Goal: Navigation & Orientation: Find specific page/section

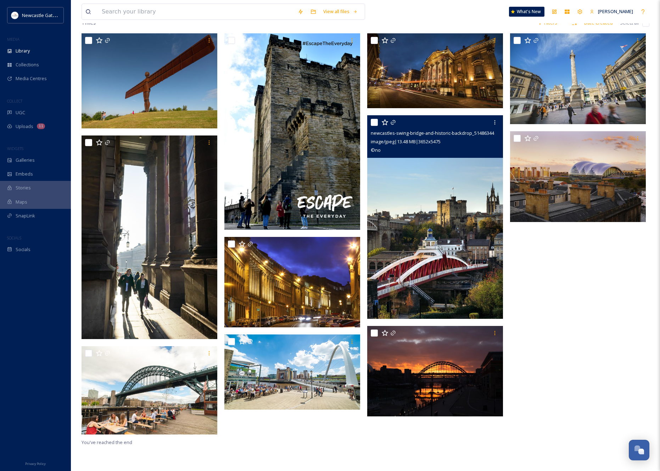
scroll to position [10, 0]
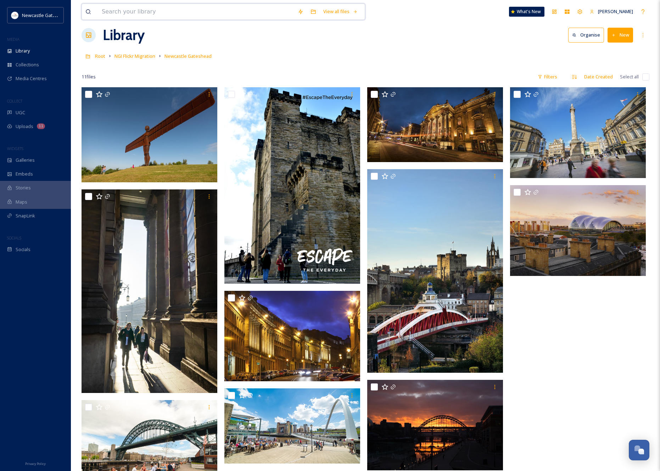
click at [167, 12] on input at bounding box center [196, 12] width 196 height 16
type input "quayside"
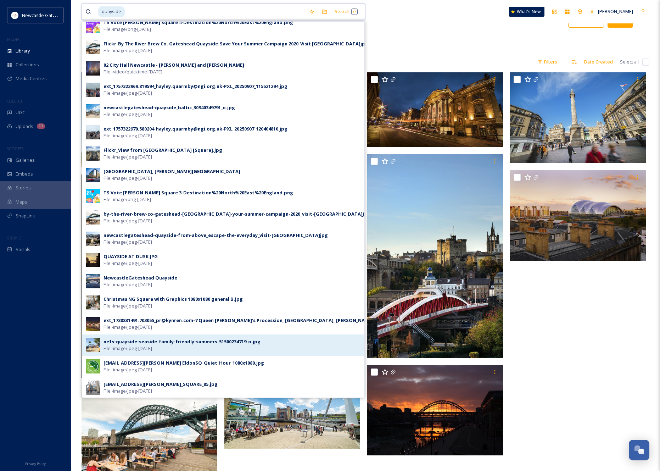
scroll to position [97, 0]
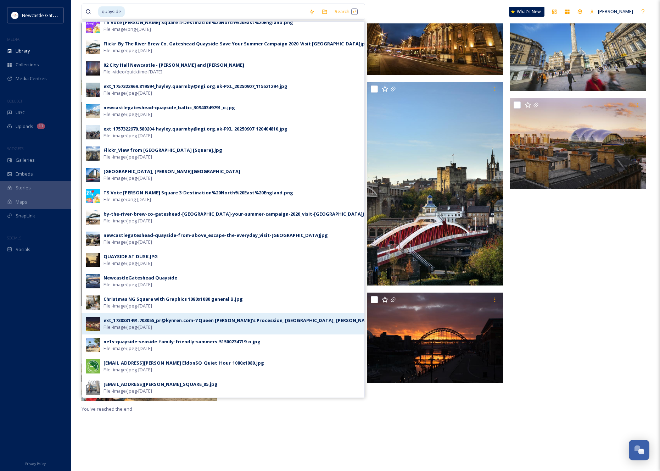
click at [134, 327] on span "File - image/jpeg - Feb 06 2025" at bounding box center [127, 327] width 49 height 7
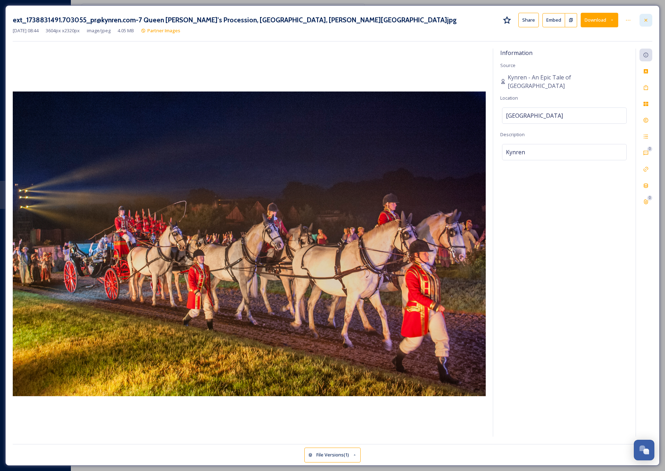
click at [648, 18] on icon at bounding box center [646, 20] width 6 height 6
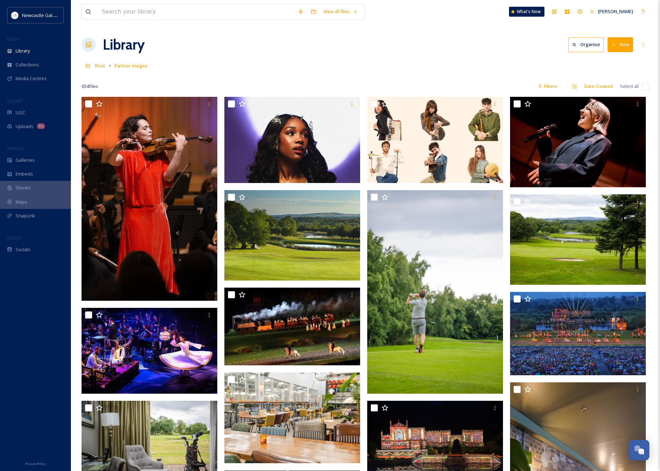
click at [102, 62] on link "Root" at bounding box center [100, 65] width 10 height 9
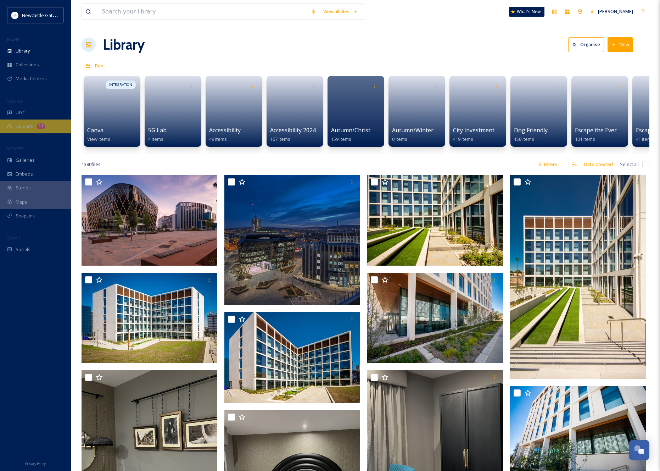
click at [30, 125] on span "Uploads" at bounding box center [25, 126] width 18 height 7
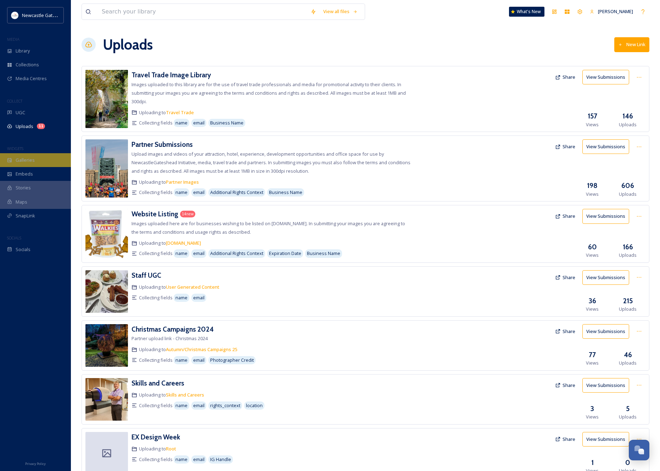
click at [43, 160] on div "Galleries" at bounding box center [35, 160] width 71 height 14
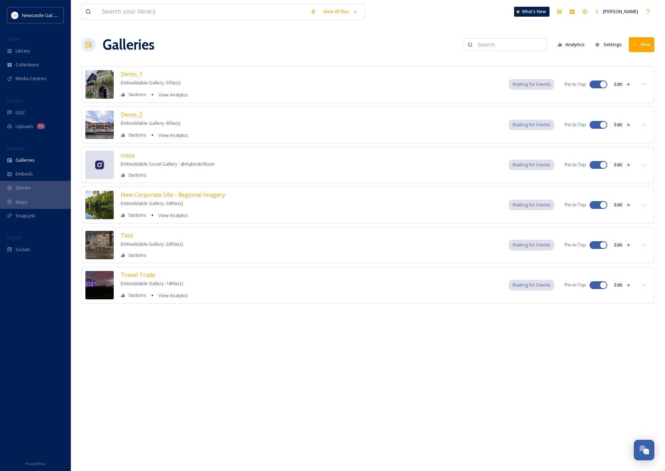
click at [108, 283] on img at bounding box center [99, 285] width 28 height 28
click at [130, 273] on span "Travel Trade" at bounding box center [138, 275] width 34 height 8
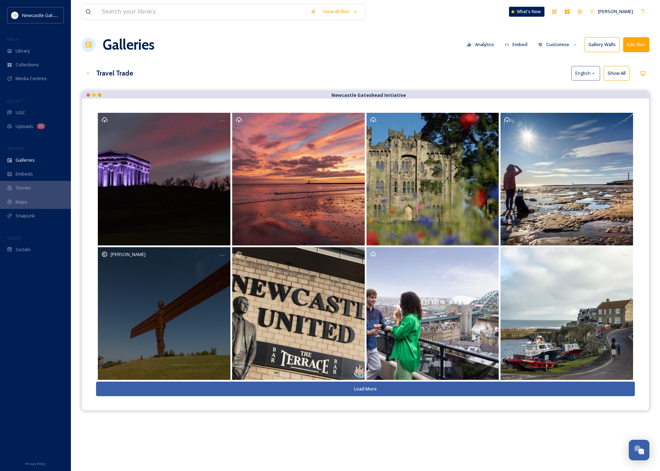
click at [169, 309] on div "[PERSON_NAME]" at bounding box center [164, 313] width 133 height 133
click at [155, 305] on div "[PERSON_NAME]" at bounding box center [164, 313] width 133 height 133
click at [158, 316] on div "[PERSON_NAME]" at bounding box center [164, 313] width 133 height 133
click at [154, 316] on div "[PERSON_NAME]" at bounding box center [164, 313] width 133 height 133
click at [158, 305] on div "[PERSON_NAME]" at bounding box center [164, 313] width 133 height 133
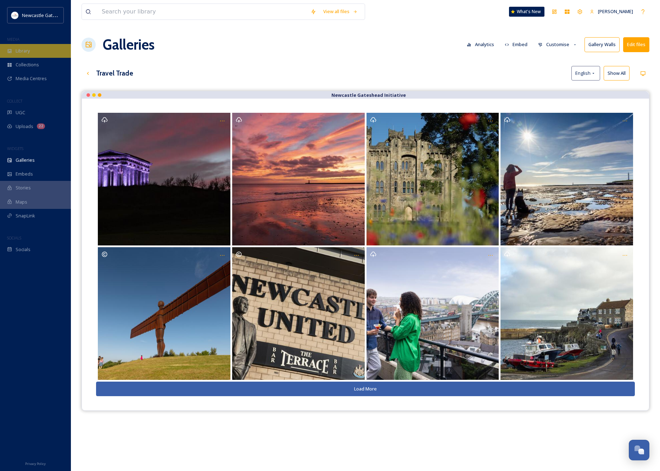
click at [19, 54] on span "Library" at bounding box center [23, 50] width 14 height 7
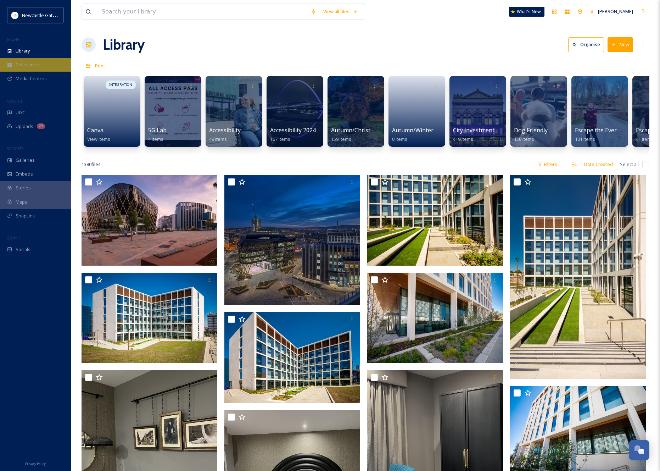
click at [30, 63] on span "Collections" at bounding box center [27, 64] width 23 height 7
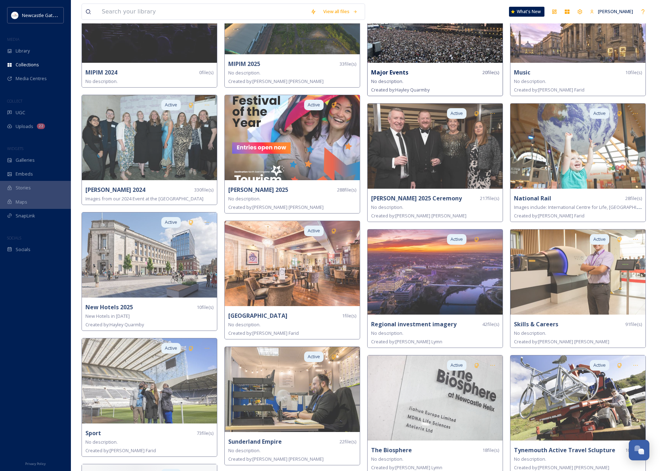
scroll to position [744, 0]
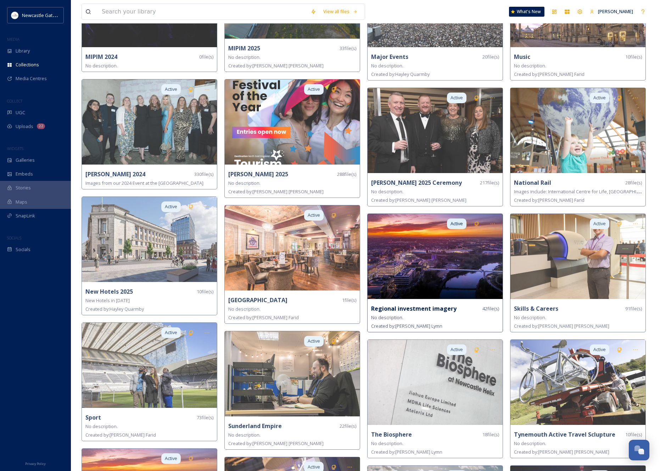
click at [418, 258] on img at bounding box center [434, 256] width 135 height 85
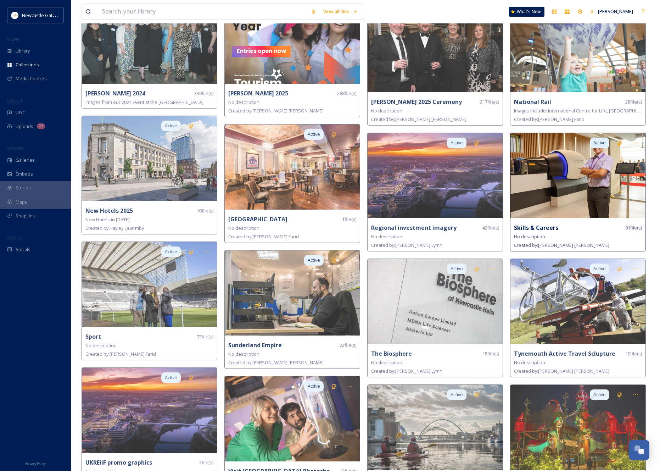
scroll to position [853, 0]
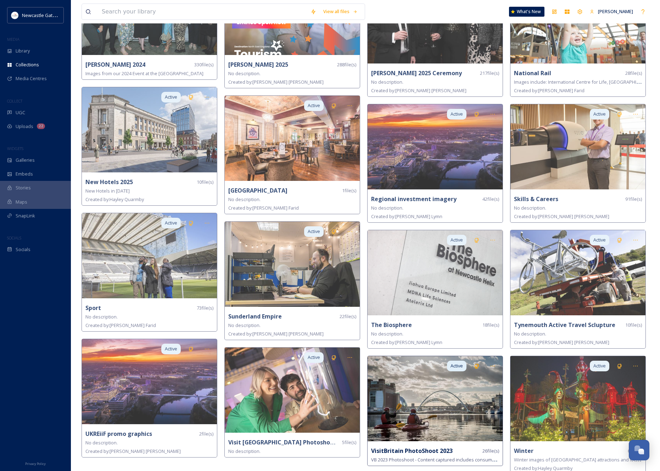
click at [437, 410] on img at bounding box center [434, 398] width 135 height 85
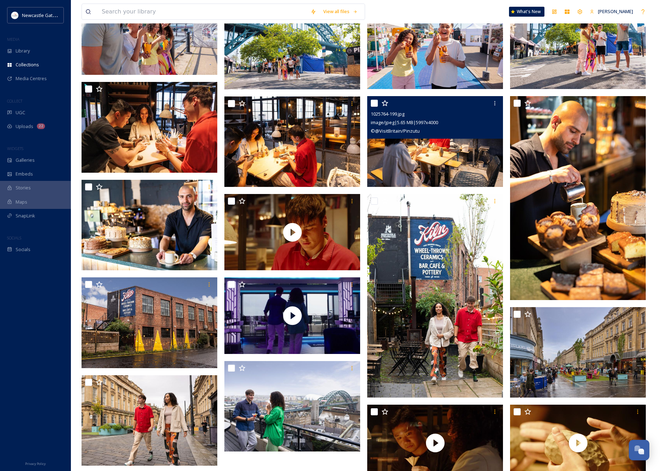
scroll to position [344, 0]
